Goal: Check status: Check status

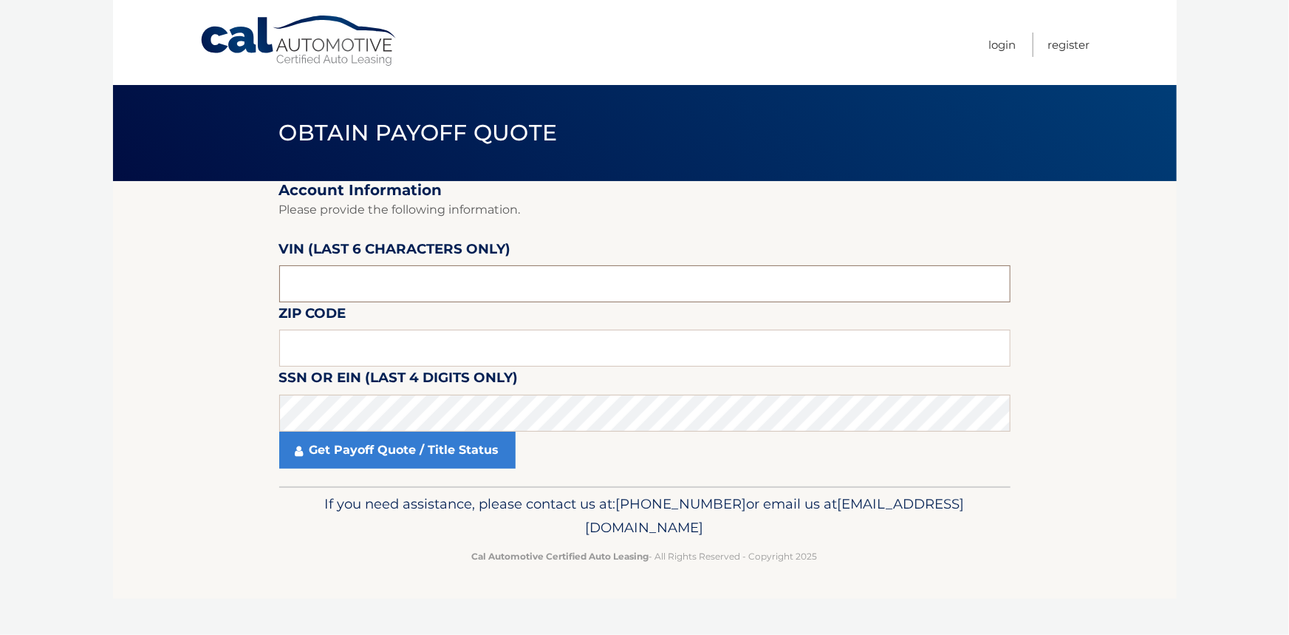
click at [328, 277] on input "text" at bounding box center [644, 283] width 731 height 37
type input "040495"
type input "10307"
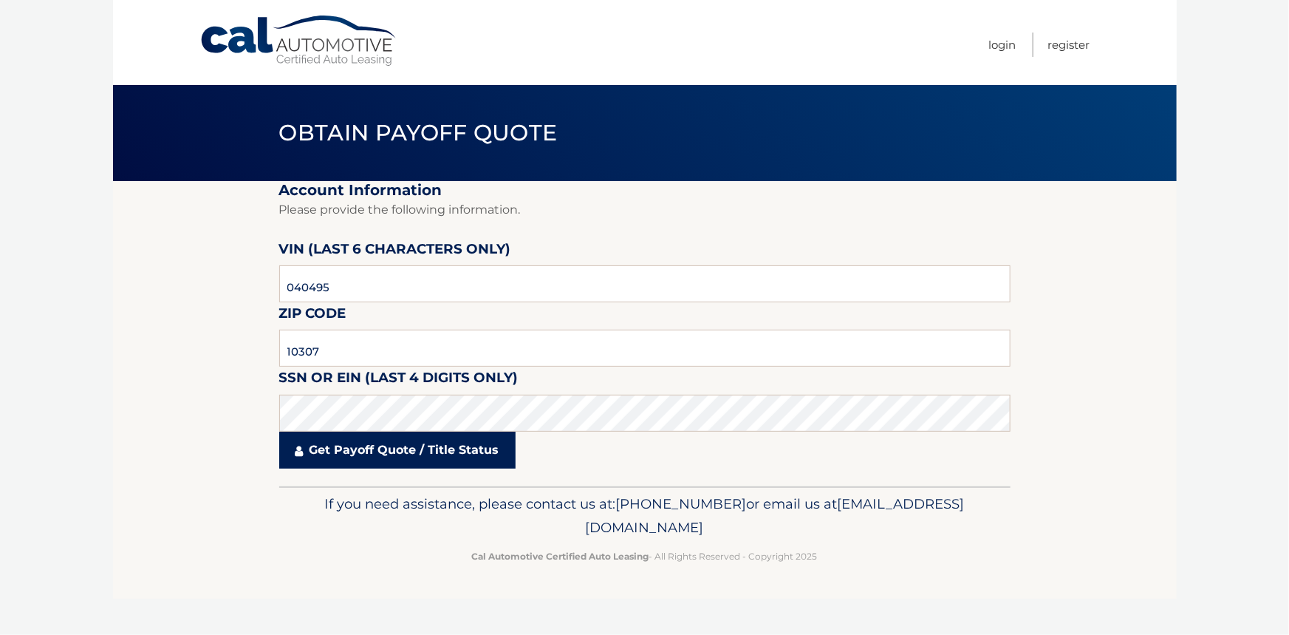
click at [370, 450] on link "Get Payoff Quote / Title Status" at bounding box center [397, 449] width 236 height 37
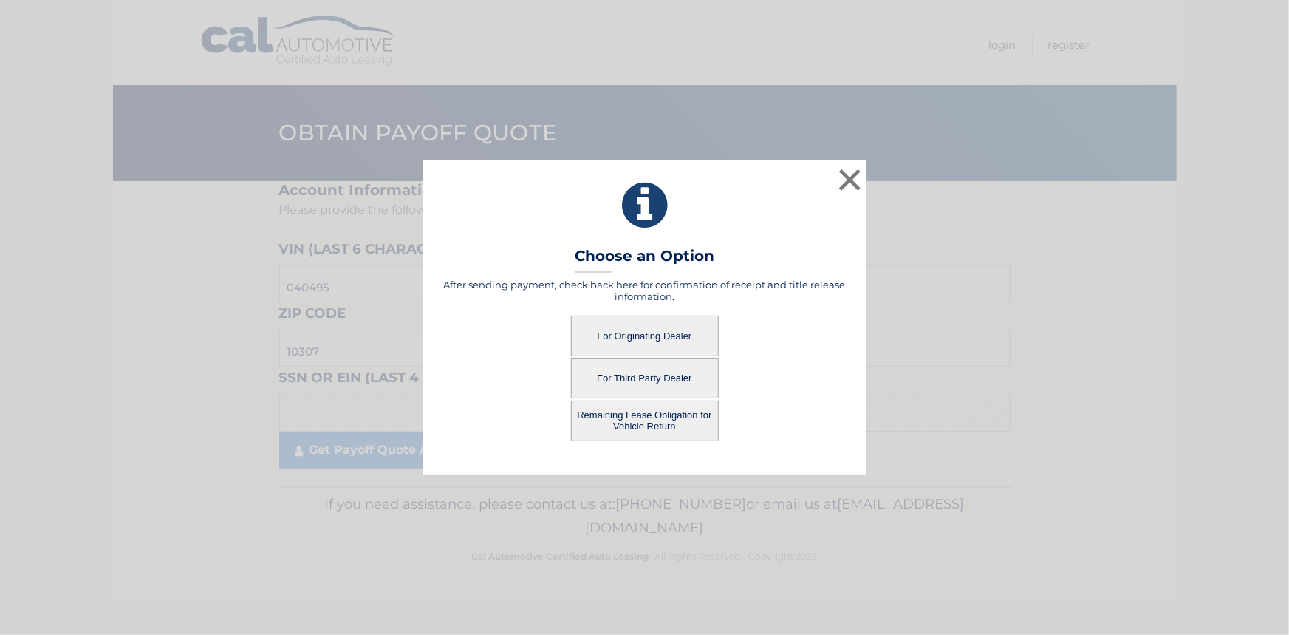
click at [621, 330] on button "For Originating Dealer" at bounding box center [645, 335] width 148 height 41
click at [628, 333] on button "For Originating Dealer" at bounding box center [645, 335] width 148 height 41
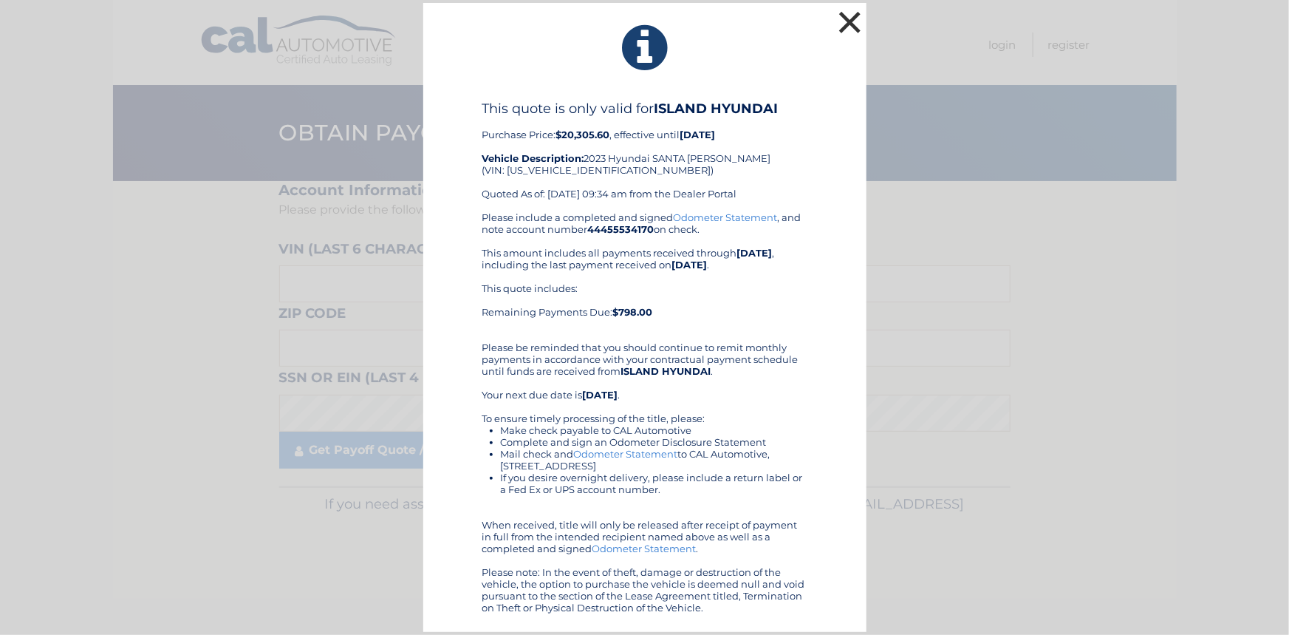
click at [845, 23] on button "×" at bounding box center [851, 22] width 30 height 30
